Goal: Information Seeking & Learning: Learn about a topic

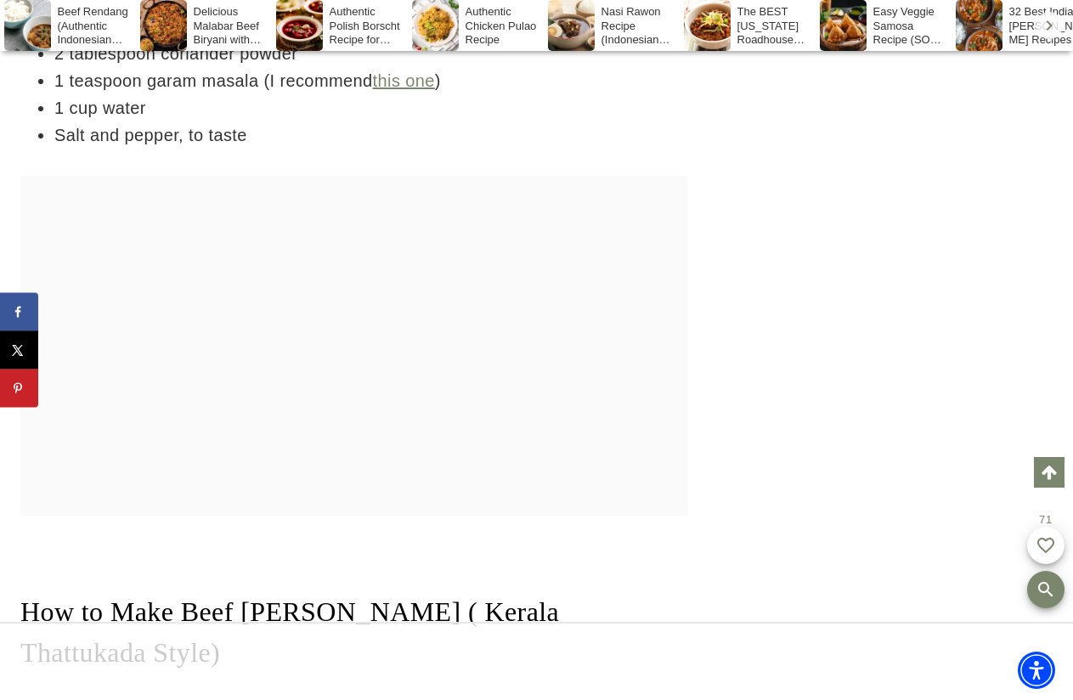
scroll to position [4902, 0]
